Goal: Check status: Check status

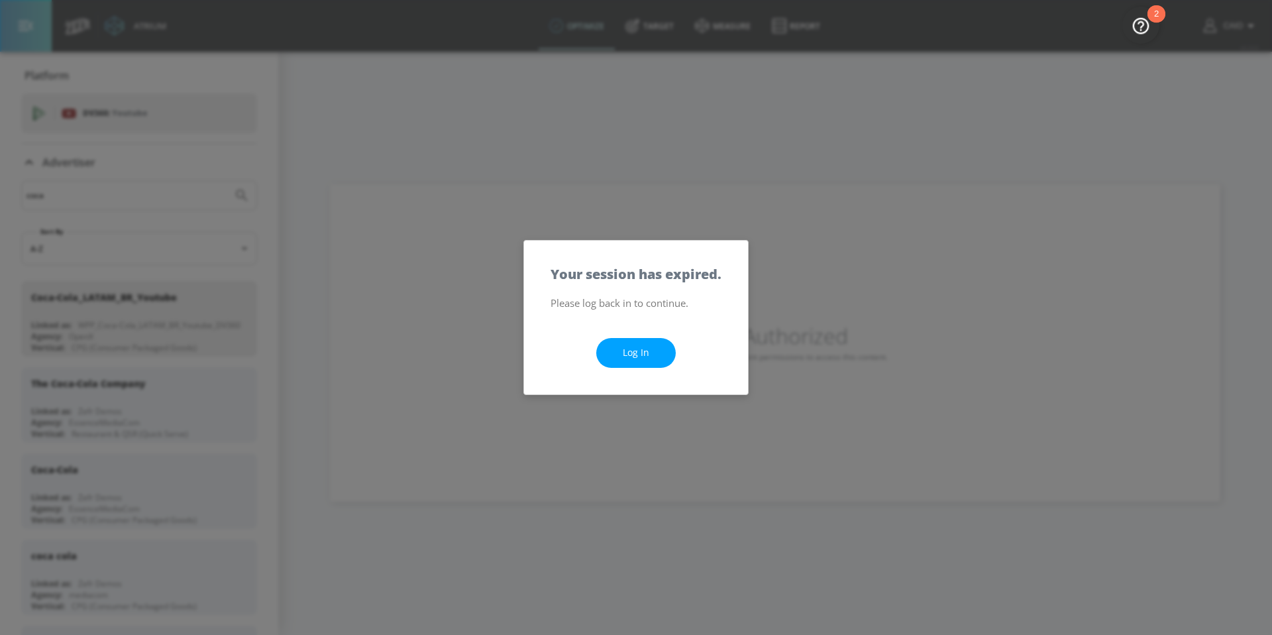
click at [835, 169] on div "Your session has expired. Please log back in to continue. Log In" at bounding box center [636, 317] width 1272 height 635
click at [646, 354] on link "Log In" at bounding box center [635, 353] width 79 height 30
